Goal: Navigation & Orientation: Find specific page/section

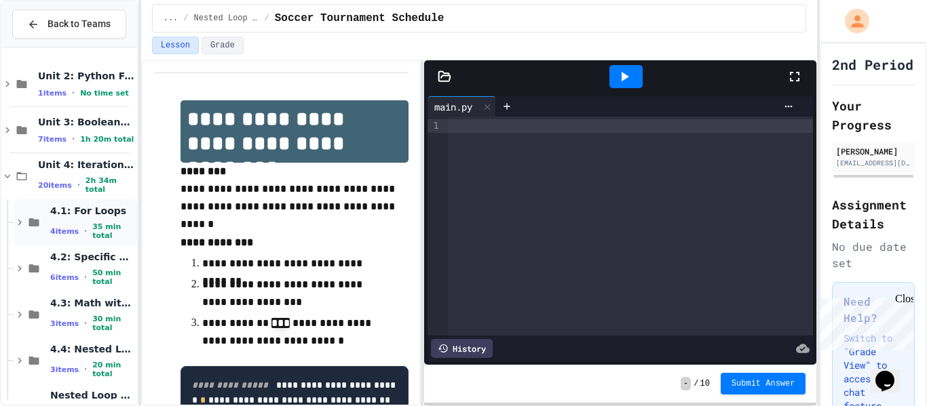
scroll to position [223, 0]
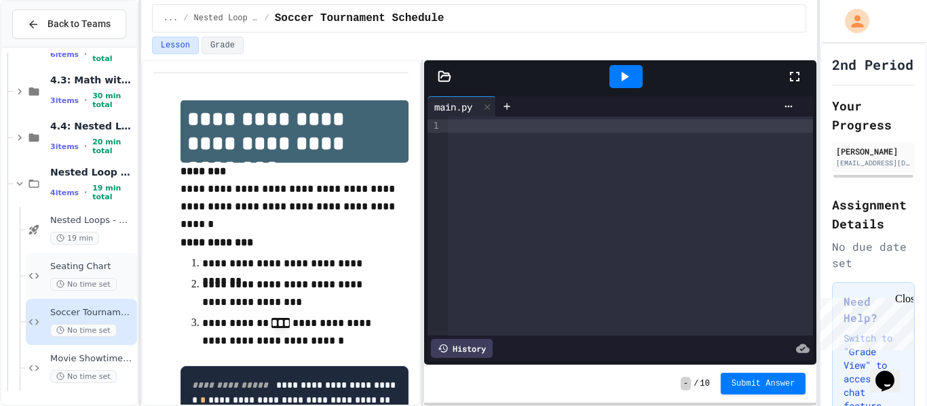
click at [108, 269] on span "Seating Chart" at bounding box center [92, 267] width 84 height 12
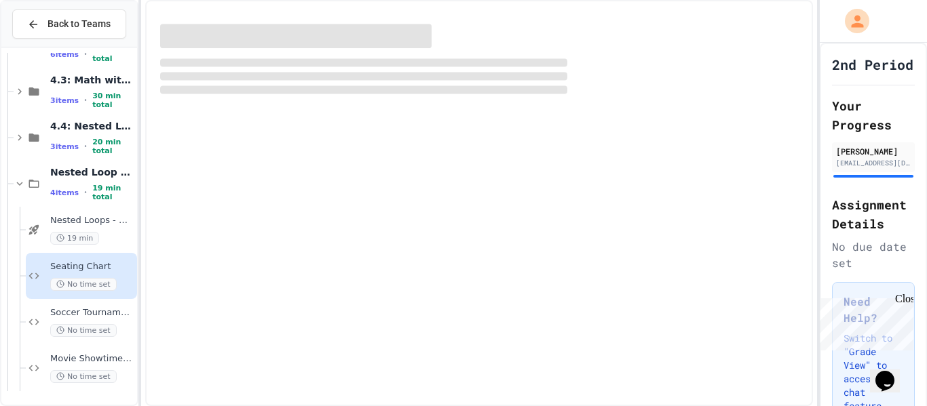
scroll to position [207, 0]
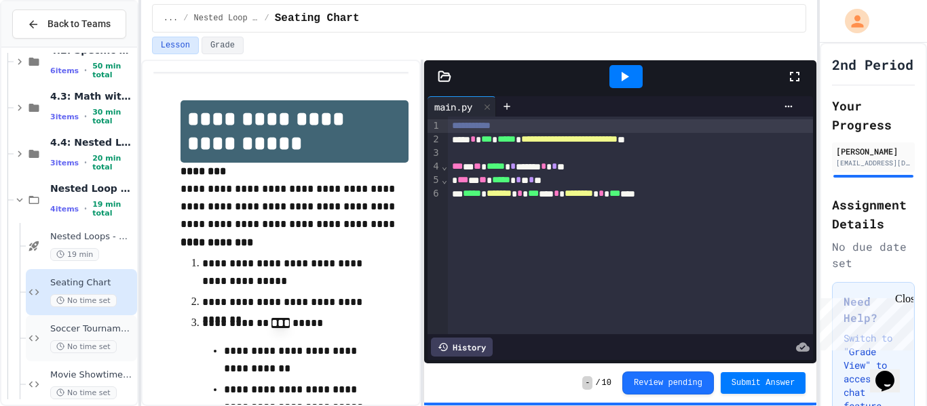
click at [103, 326] on span "Soccer Tournament Schedule" at bounding box center [92, 330] width 84 height 12
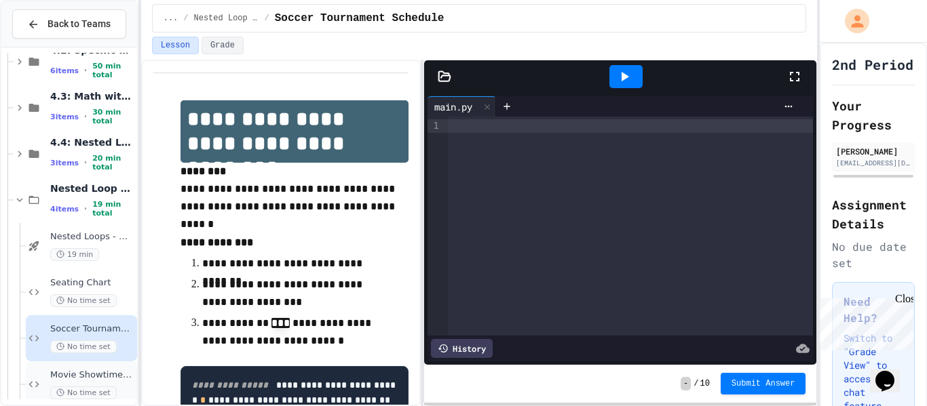
click at [99, 376] on span "Movie Showtimes Table" at bounding box center [92, 376] width 84 height 12
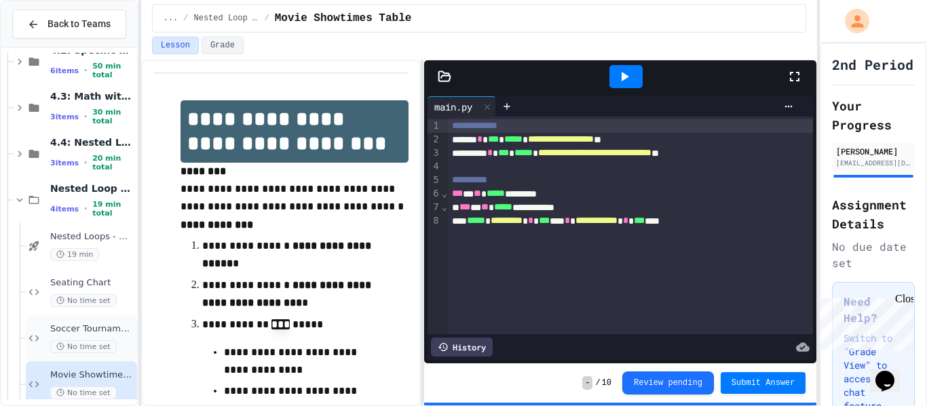
click at [103, 336] on div "Soccer Tournament Schedule No time set" at bounding box center [92, 339] width 84 height 30
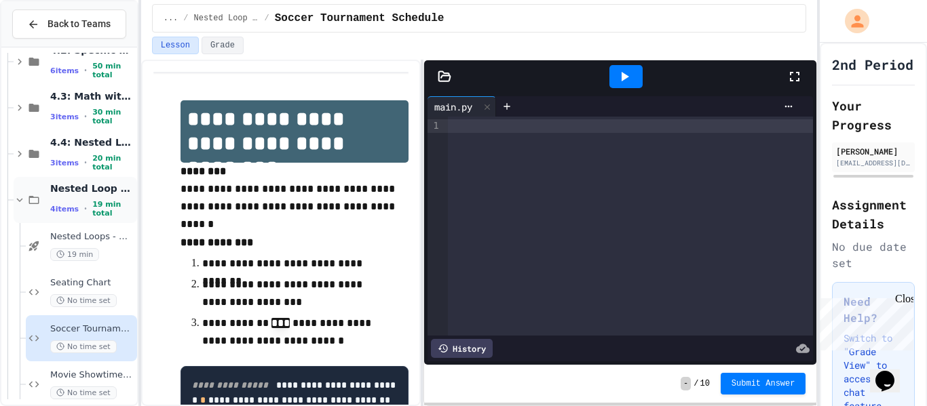
click at [77, 195] on span "Nested Loop Practice" at bounding box center [92, 189] width 84 height 12
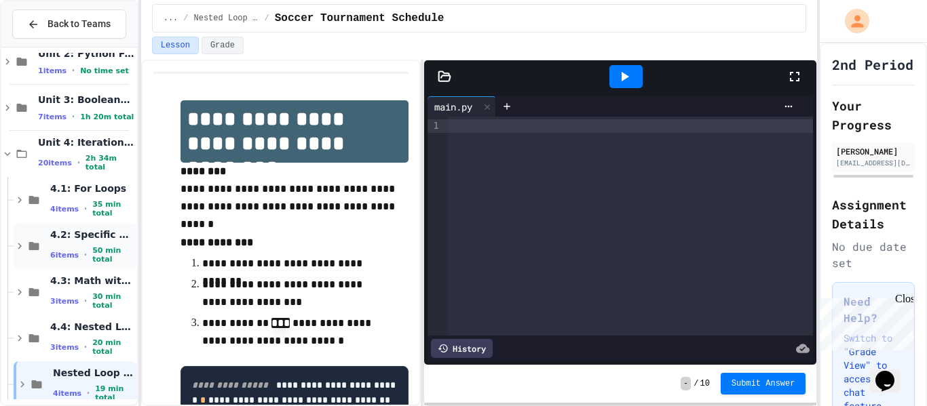
scroll to position [39, 0]
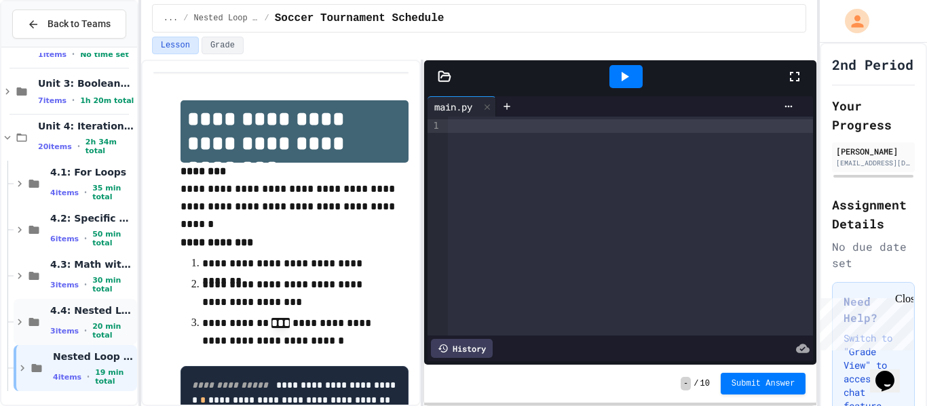
click at [36, 320] on icon at bounding box center [34, 322] width 10 height 8
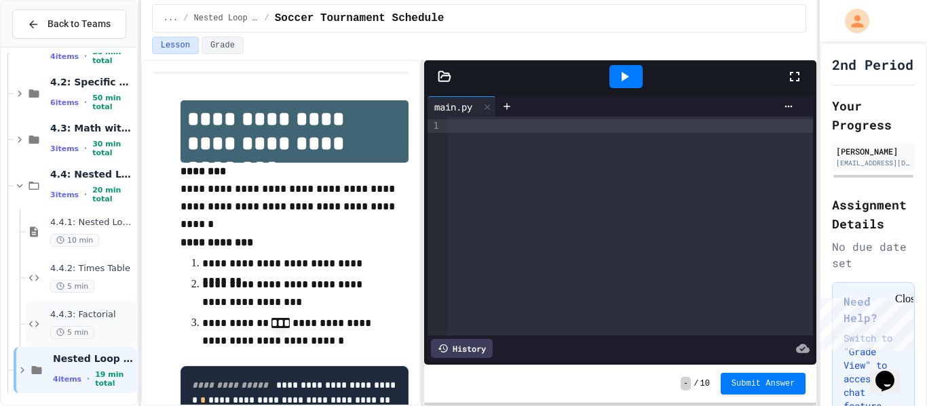
click at [37, 311] on div "4.4.3: Factorial 5 min" at bounding box center [81, 324] width 111 height 46
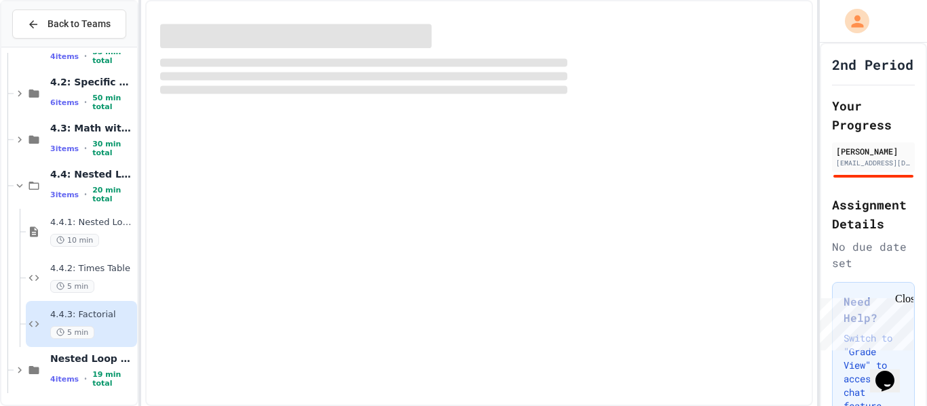
scroll to position [161, 0]
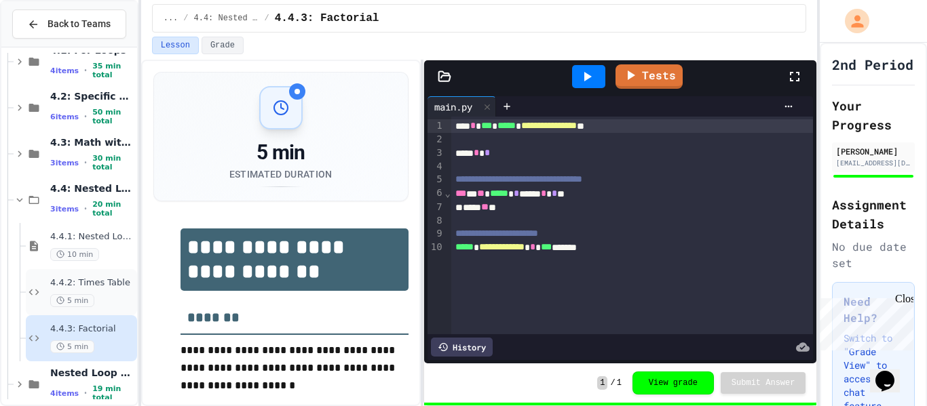
click at [35, 288] on icon at bounding box center [34, 292] width 16 height 12
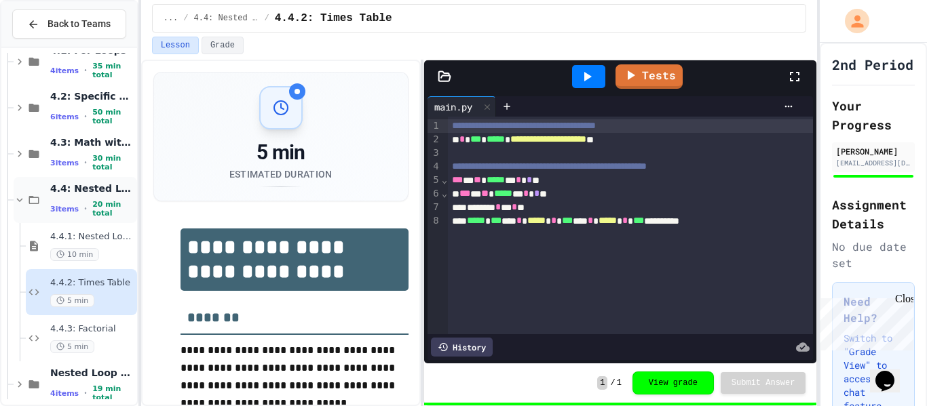
click at [40, 202] on icon at bounding box center [34, 200] width 16 height 12
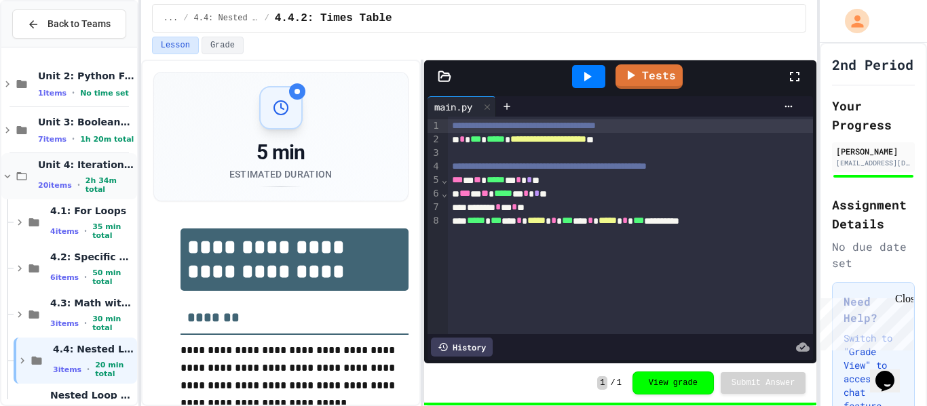
click at [50, 181] on span "20 items" at bounding box center [55, 185] width 34 height 9
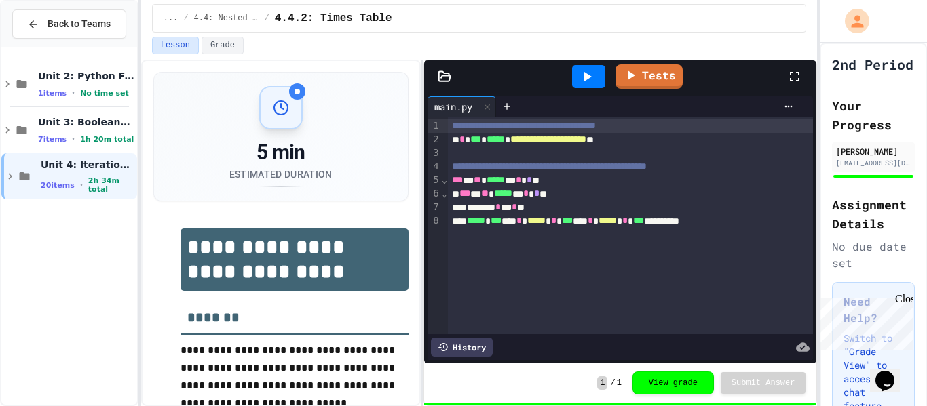
click at [50, 181] on span "20 items" at bounding box center [58, 185] width 34 height 9
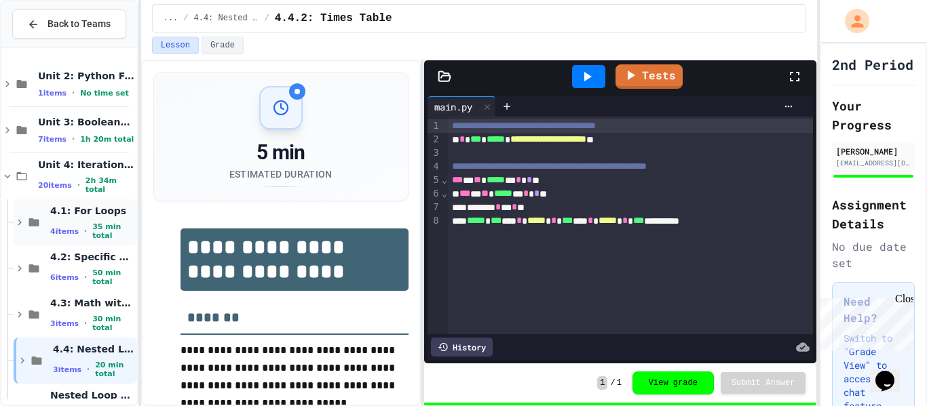
scroll to position [39, 0]
